Goal: Share content: Share content

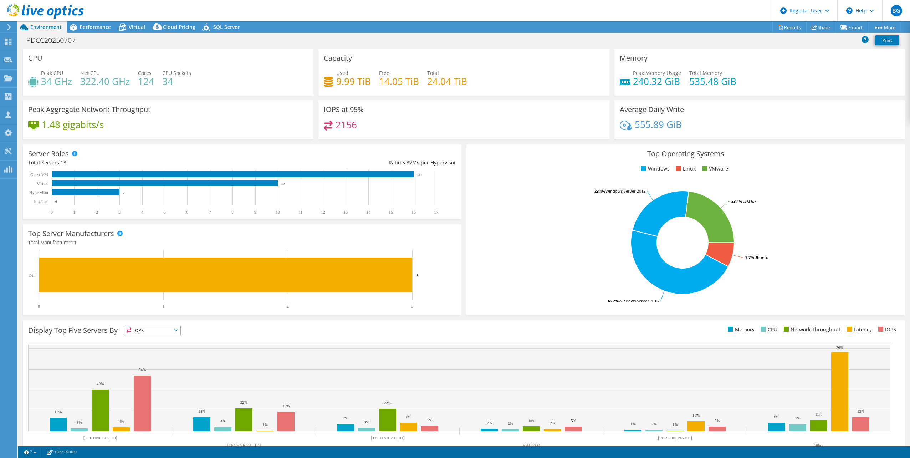
select select "USD"
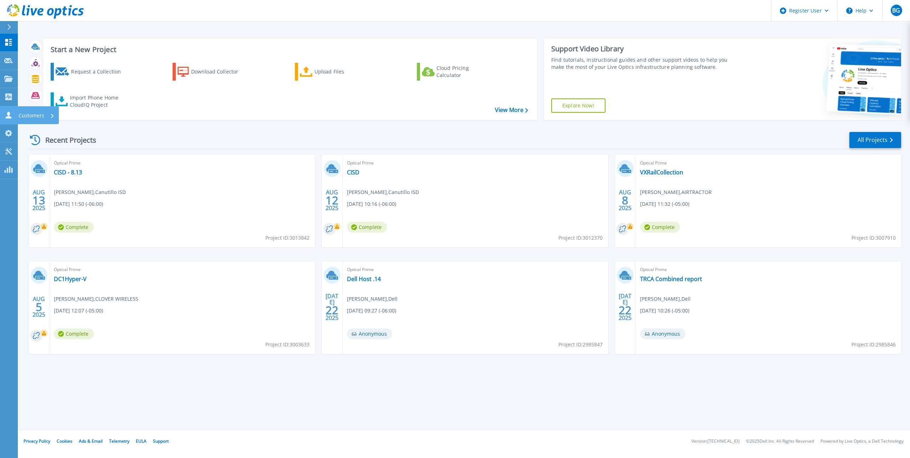
click at [9, 107] on link "Customers Customers" at bounding box center [9, 115] width 18 height 18
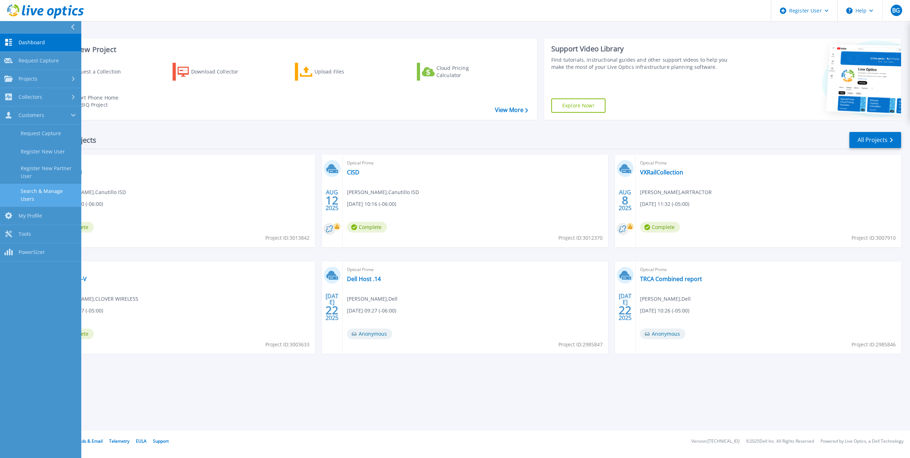
click at [45, 189] on link "Search & Manage Users" at bounding box center [40, 195] width 81 height 23
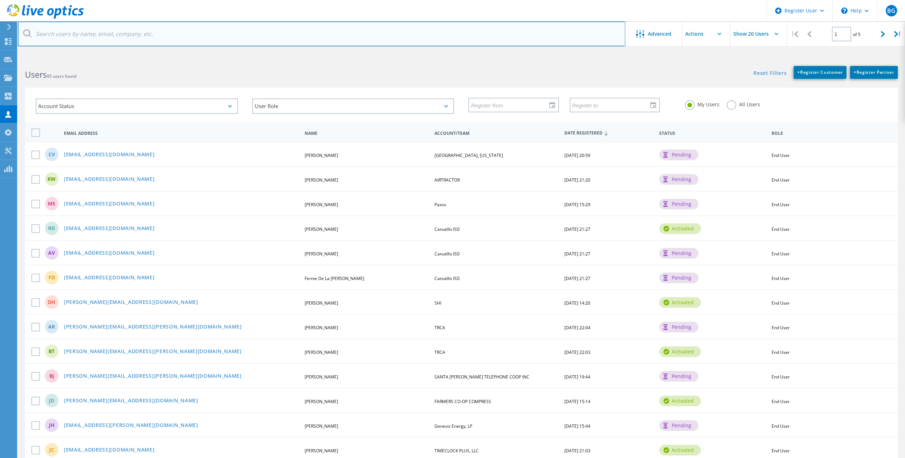
click at [173, 34] on input "text" at bounding box center [321, 33] width 607 height 25
paste input "[EMAIL_ADDRESS][DOMAIN_NAME]"
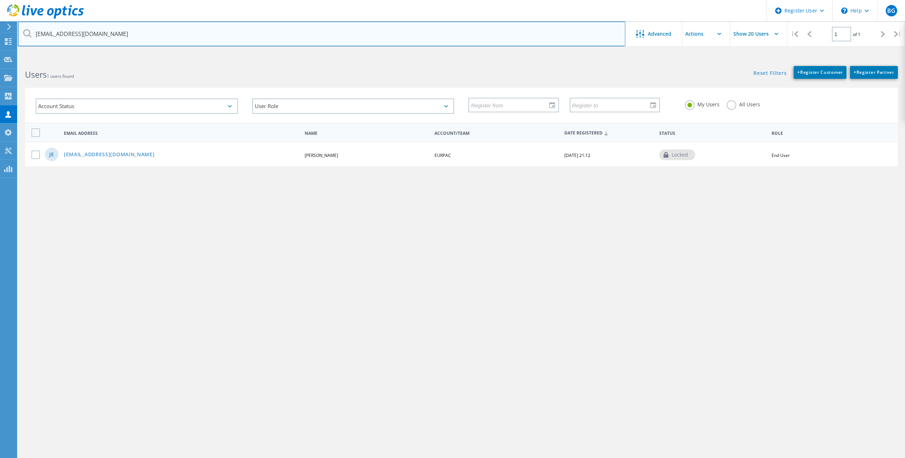
type input "[EMAIL_ADDRESS][DOMAIN_NAME]"
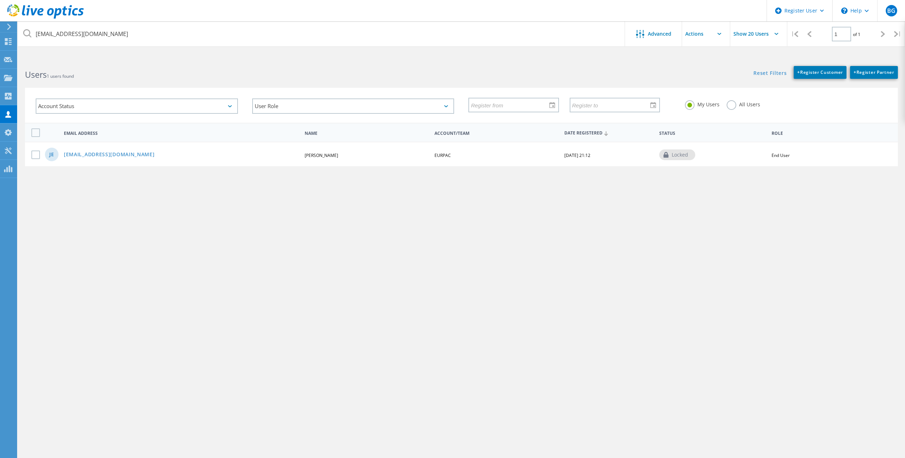
click at [642, 55] on html "Register User \n Help Explore Helpful Articles Contact Support BG Dell User Bra…" at bounding box center [452, 242] width 905 height 485
click at [94, 153] on link "[EMAIL_ADDRESS][DOMAIN_NAME]" at bounding box center [109, 155] width 91 height 6
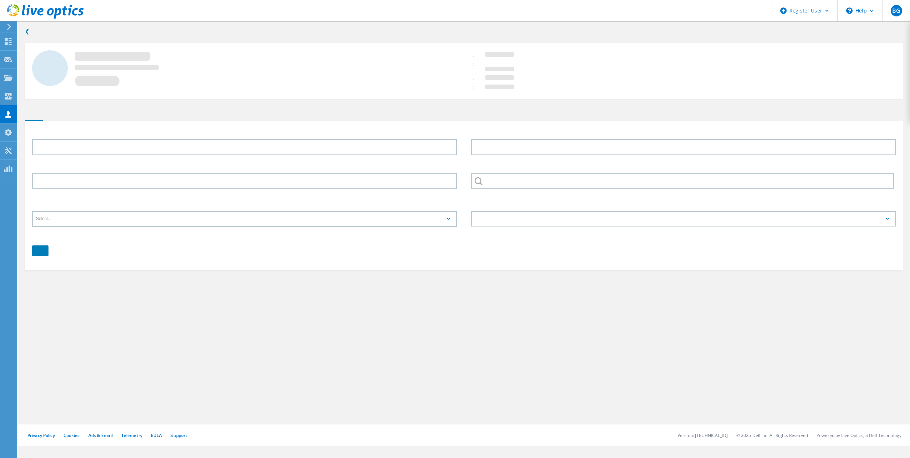
type input "Jason"
type input "Elliott"
type input "(214) 630-8771"
type input "EURPAC"
type input "English"
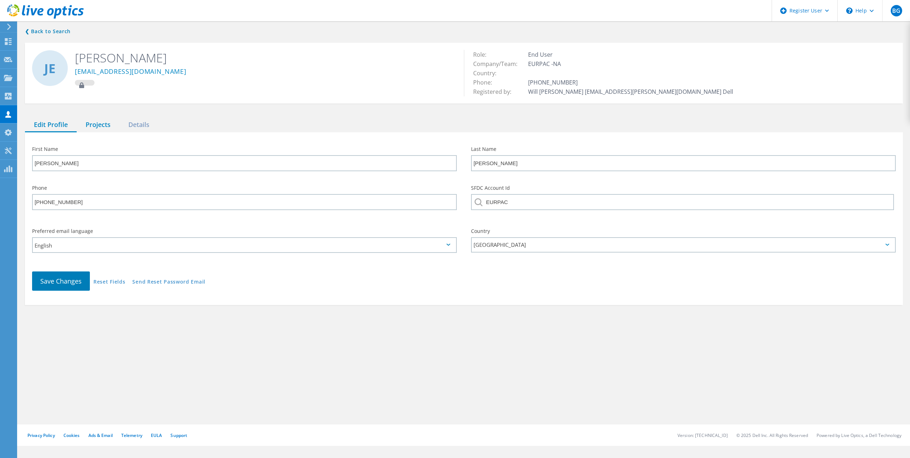
click at [103, 122] on div "Projects" at bounding box center [98, 125] width 43 height 15
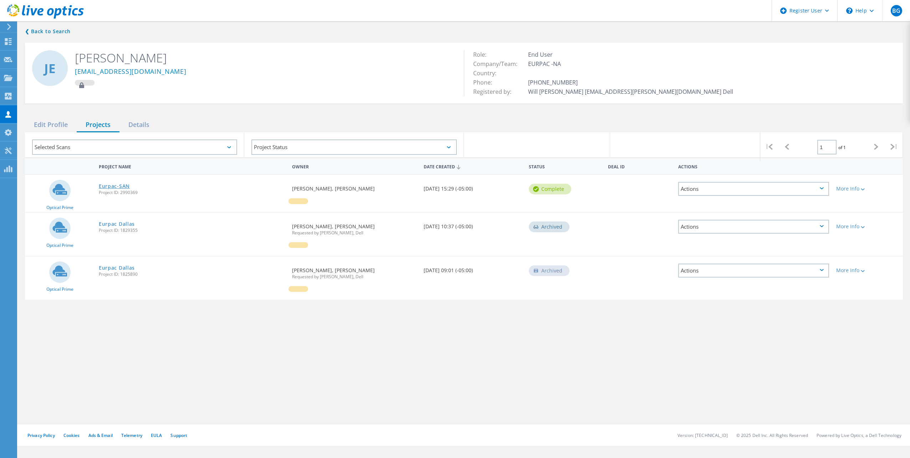
click at [120, 184] on link "Eurpac-SAN" at bounding box center [114, 186] width 31 height 5
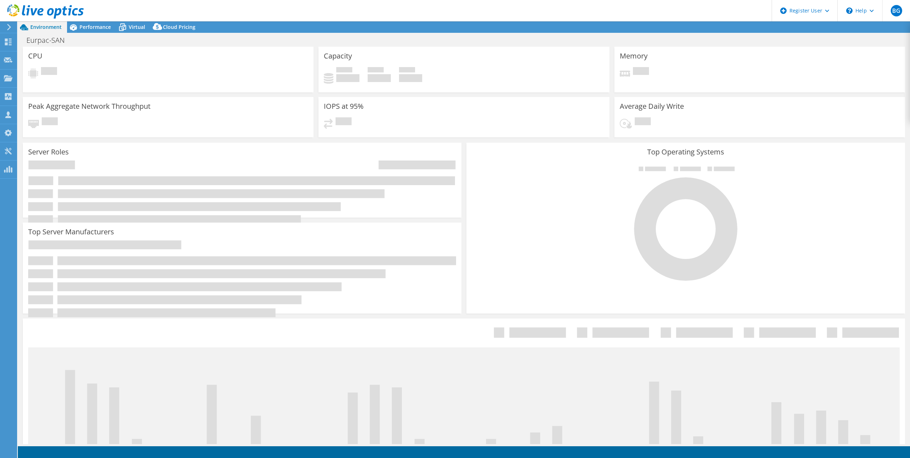
select select "USD"
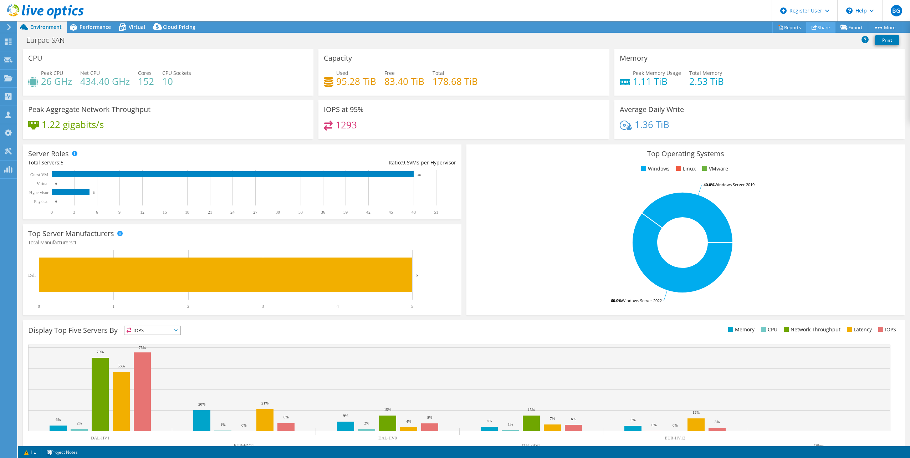
click at [825, 28] on link "Share" at bounding box center [820, 27] width 29 height 11
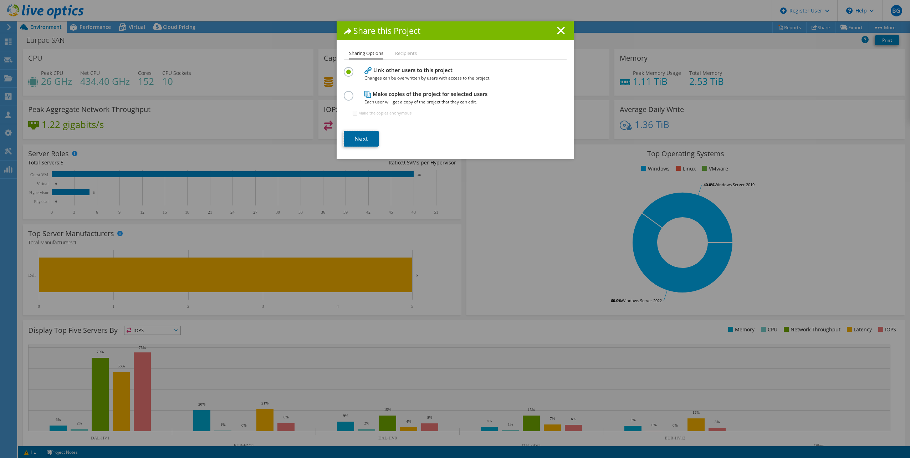
click at [365, 134] on link "Next" at bounding box center [361, 139] width 35 height 16
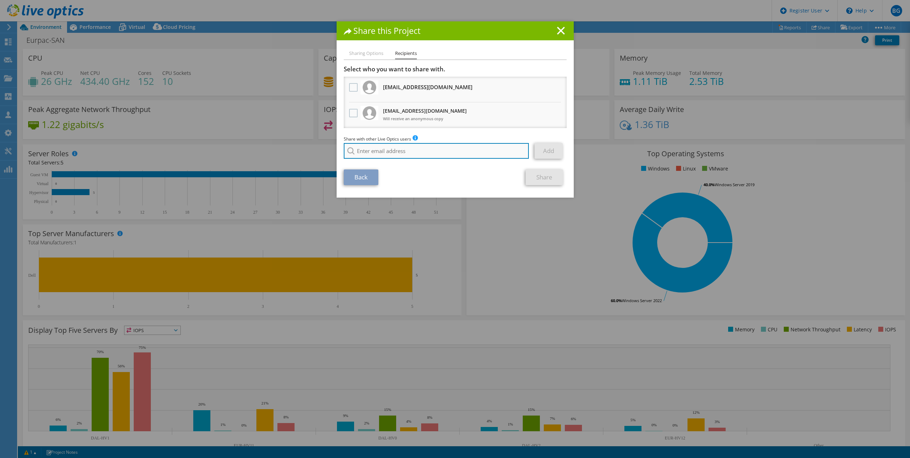
click at [390, 148] on input "search" at bounding box center [436, 151] width 185 height 16
click at [396, 152] on input "[PERSON_NAME]" at bounding box center [436, 151] width 185 height 16
paste input "[PERSON_NAME] [PERSON_NAME] <[EMAIL_ADDRESS][DOMAIN_NAME]>"
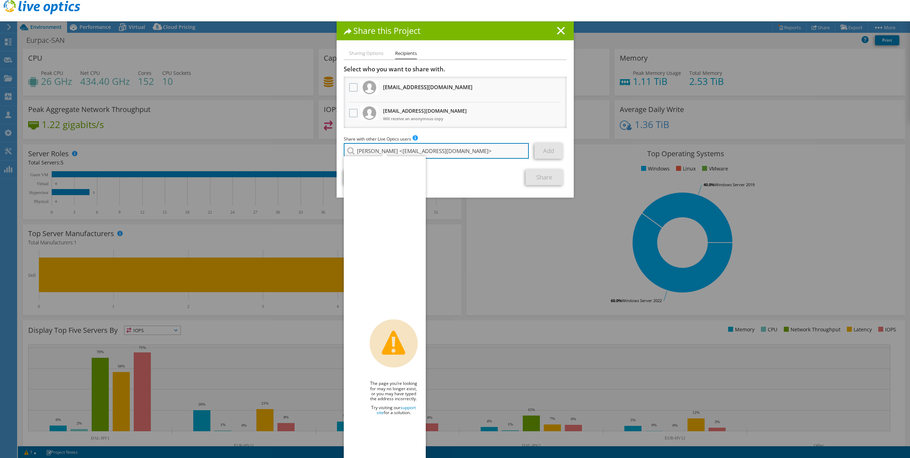
click at [415, 151] on input "[PERSON_NAME] <[EMAIL_ADDRESS][DOMAIN_NAME]>" at bounding box center [436, 151] width 185 height 16
click at [457, 153] on input "[EMAIL_ADDRESS][DOMAIN_NAME]>" at bounding box center [436, 151] width 185 height 16
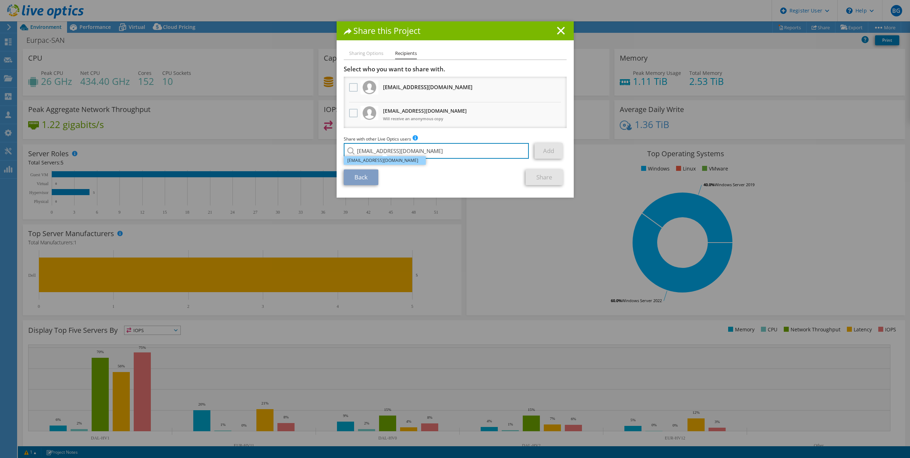
type input "[EMAIL_ADDRESS][DOMAIN_NAME]"
click at [412, 159] on li "[EMAIL_ADDRESS][DOMAIN_NAME]" at bounding box center [385, 160] width 82 height 9
click at [560, 151] on link "Add" at bounding box center [549, 151] width 28 height 16
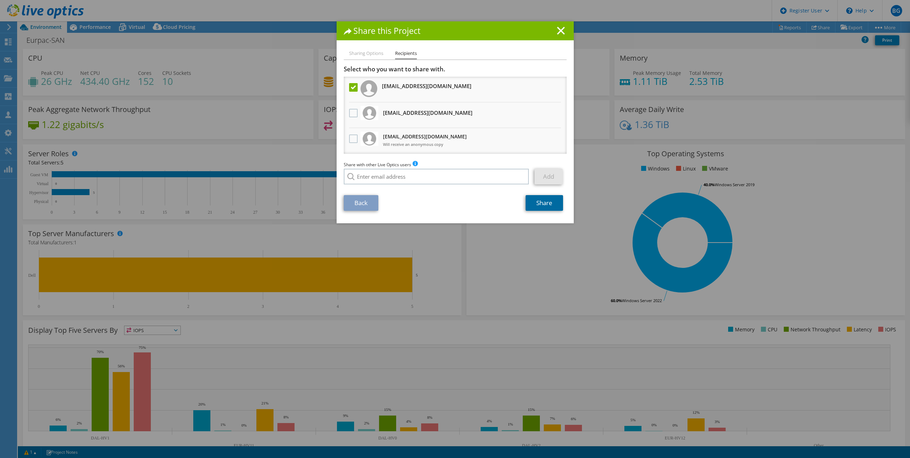
click at [540, 203] on link "Share" at bounding box center [544, 203] width 37 height 16
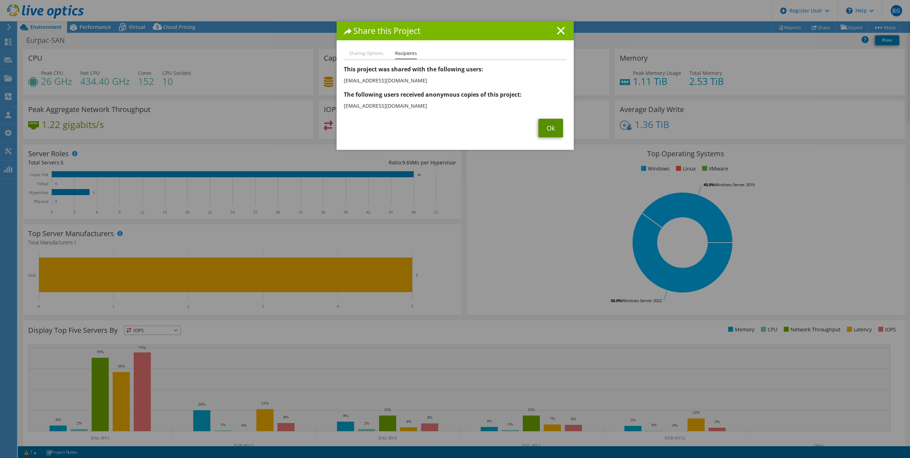
click at [544, 129] on link "Ok" at bounding box center [551, 128] width 25 height 19
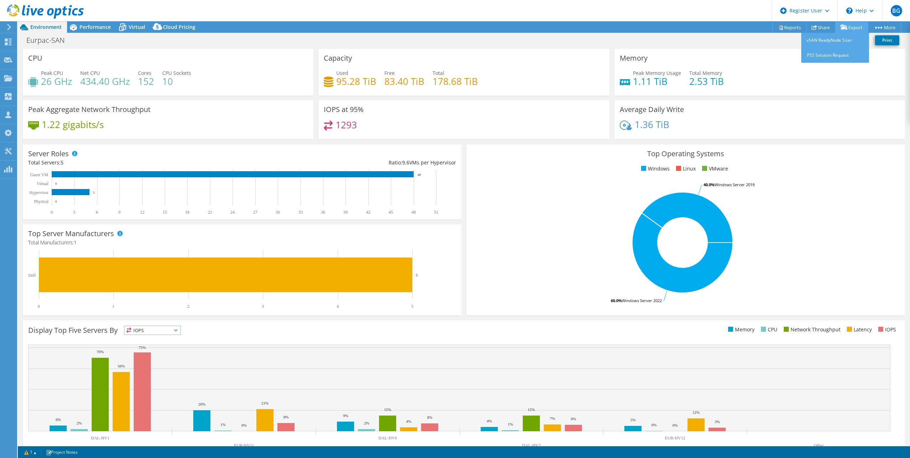
click at [844, 26] on icon at bounding box center [844, 27] width 7 height 5
click at [819, 24] on link "Share" at bounding box center [820, 27] width 29 height 11
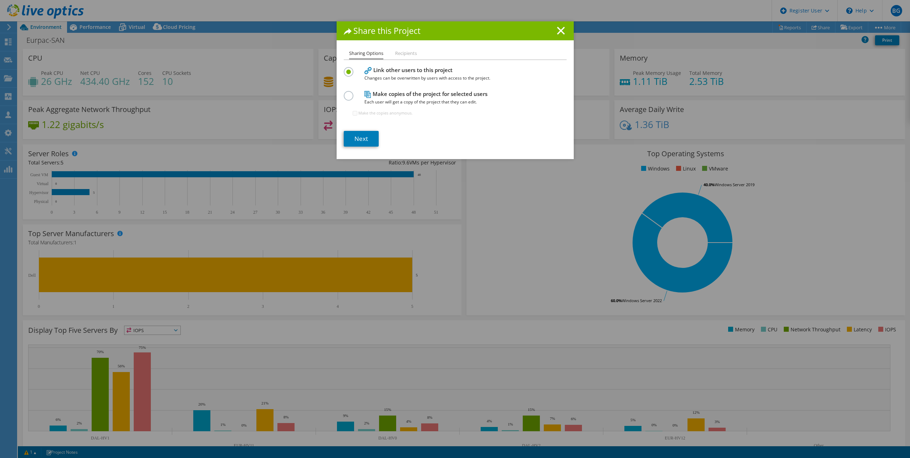
click at [563, 29] on h1 "Share this Project" at bounding box center [455, 31] width 223 height 8
click at [558, 29] on icon at bounding box center [561, 31] width 8 height 8
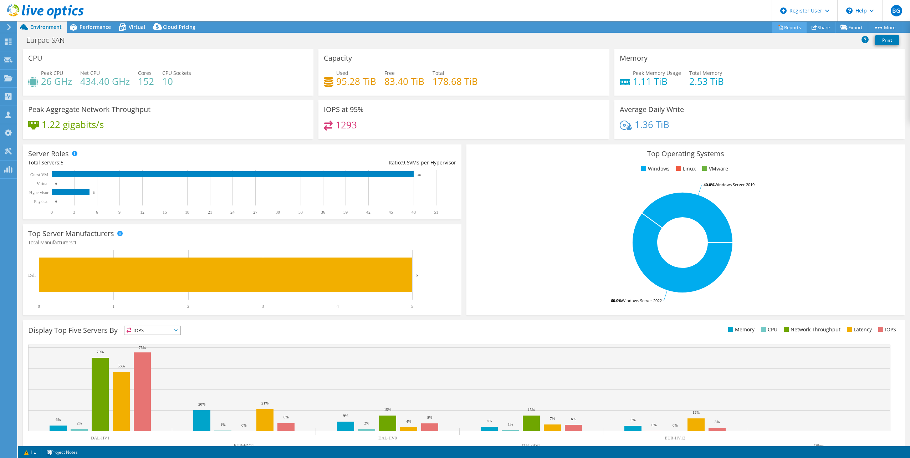
click at [780, 27] on link "Reports" at bounding box center [790, 27] width 34 height 11
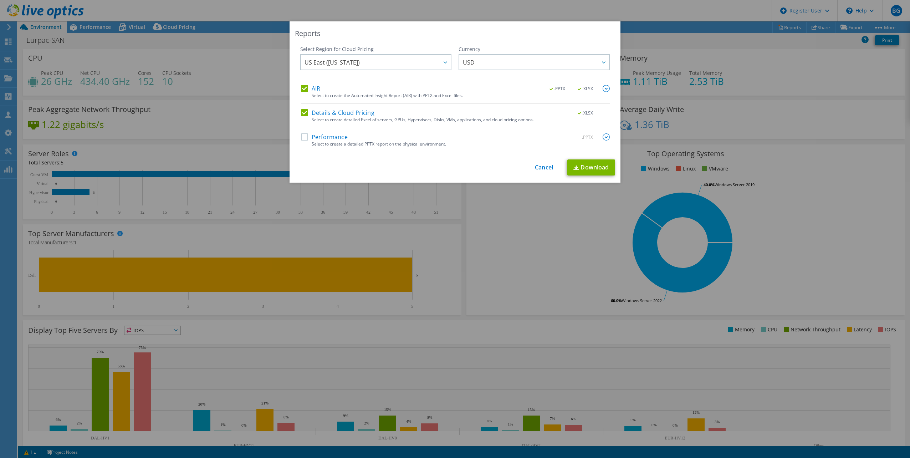
click at [305, 134] on label "Performance" at bounding box center [324, 136] width 47 height 7
click at [0, 0] on input "Performance" at bounding box center [0, 0] width 0 height 0
click at [595, 169] on link "Download" at bounding box center [592, 167] width 48 height 16
